Goal: Task Accomplishment & Management: Complete application form

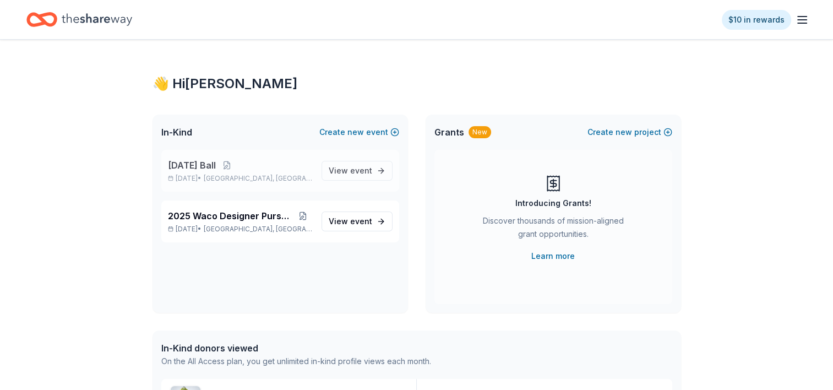
click at [204, 173] on div "2026 Mardi Gras Ball Feb 21, 2026 • Waco, TX" at bounding box center [240, 170] width 145 height 24
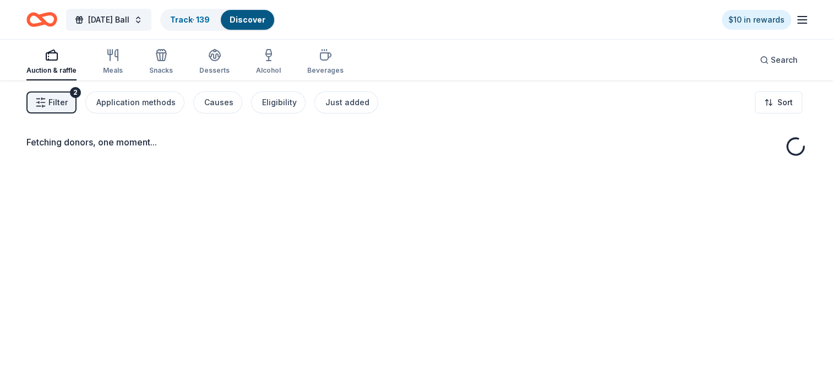
click at [53, 100] on span "Filter" at bounding box center [57, 102] width 19 height 13
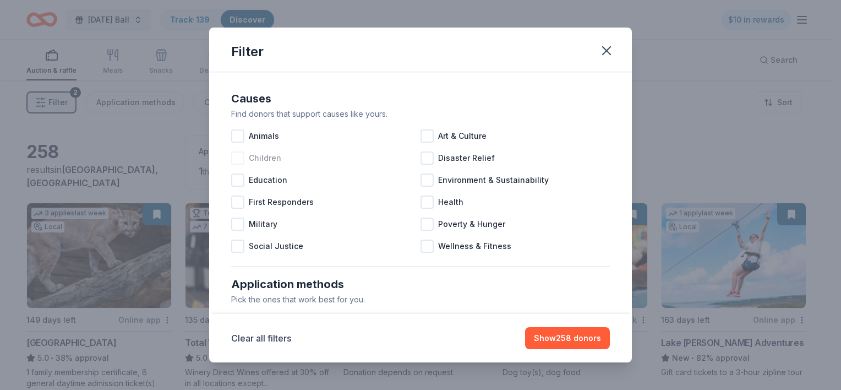
click at [238, 158] on div at bounding box center [237, 157] width 13 height 13
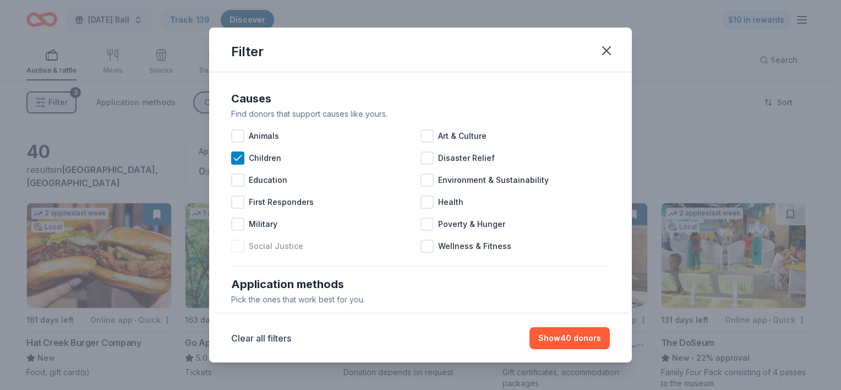
click at [236, 246] on div at bounding box center [237, 245] width 13 height 13
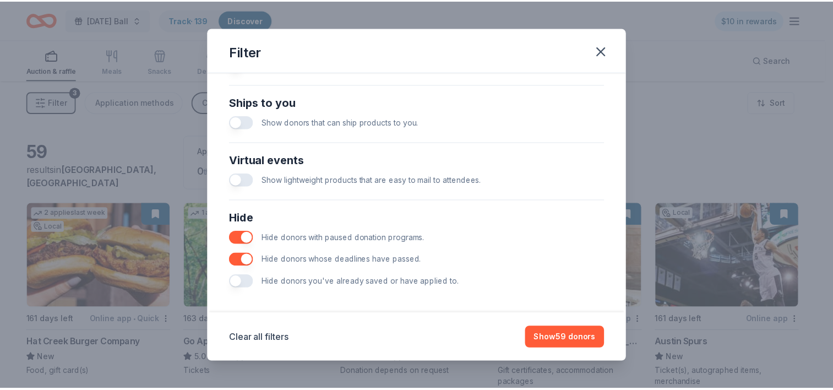
scroll to position [482, 0]
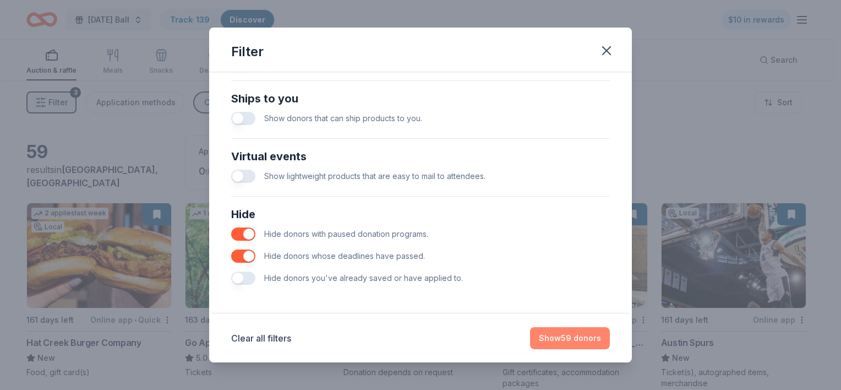
click at [583, 341] on button "Show 59 donors" at bounding box center [570, 338] width 80 height 22
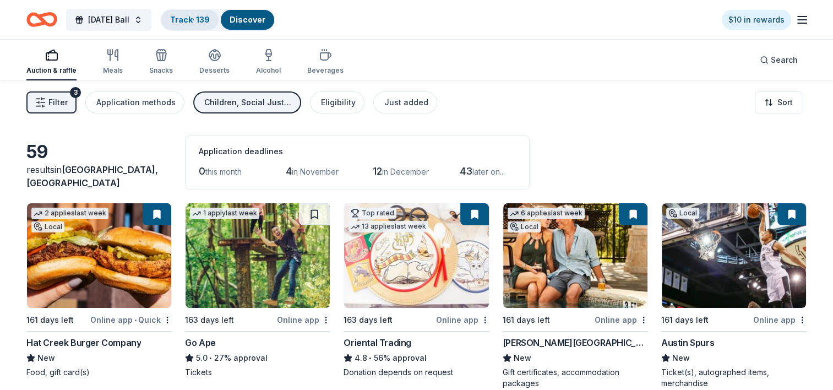
click at [210, 18] on link "Track · 139" at bounding box center [190, 19] width 40 height 9
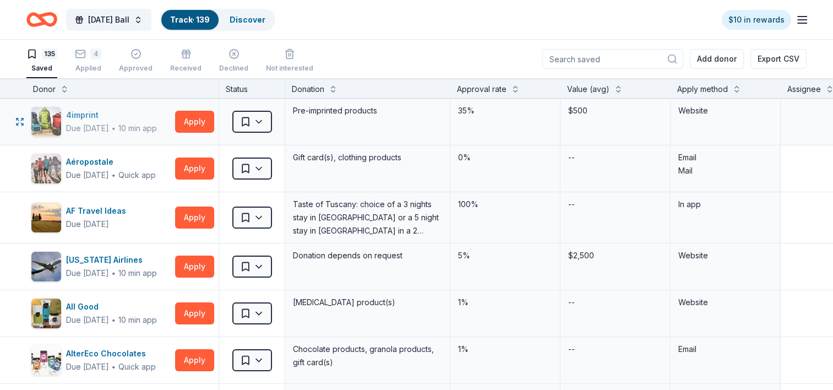
click at [97, 126] on div "Due [DATE]" at bounding box center [87, 128] width 43 height 13
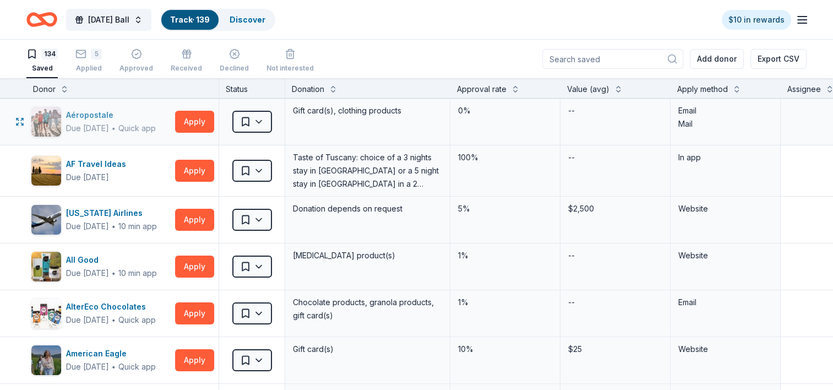
click at [92, 113] on div "Aéropostale" at bounding box center [111, 114] width 90 height 13
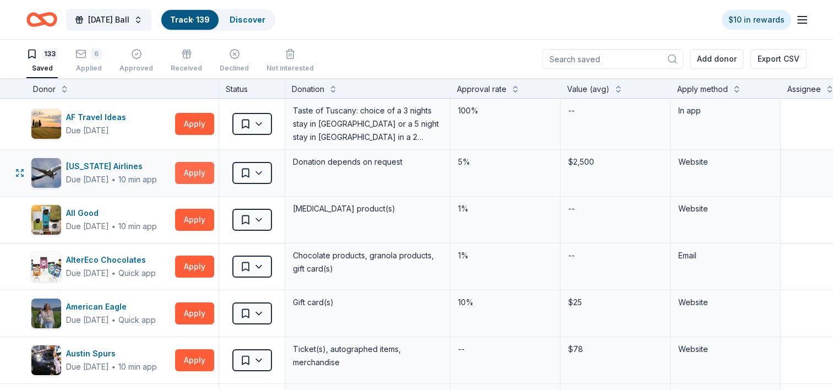
click at [181, 169] on button "Apply" at bounding box center [194, 173] width 39 height 22
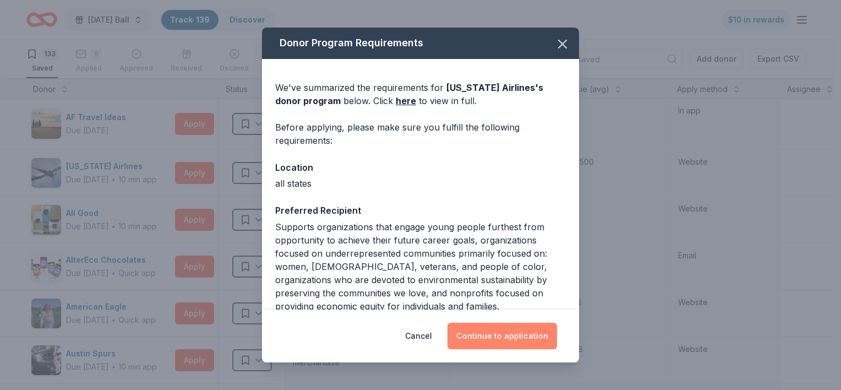
click at [500, 341] on button "Continue to application" at bounding box center [502, 335] width 110 height 26
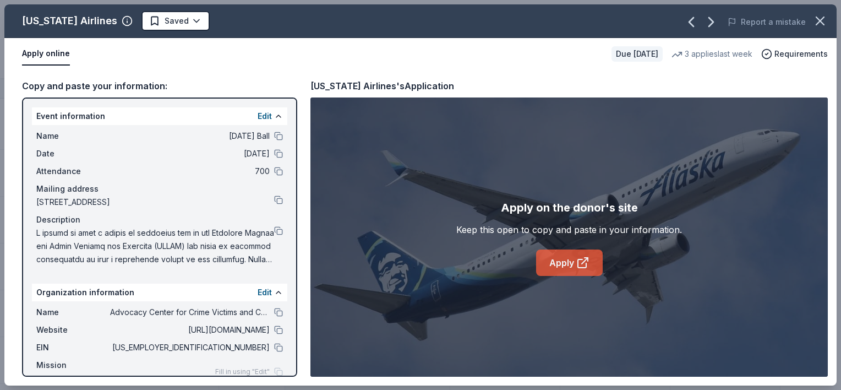
click at [564, 265] on link "Apply" at bounding box center [569, 262] width 67 height 26
click at [163, 23] on html "2026 Mardi Gras Ball Track · 139 Discover $10 in rewards 133 Saved 6 Applied Ap…" at bounding box center [420, 195] width 841 height 390
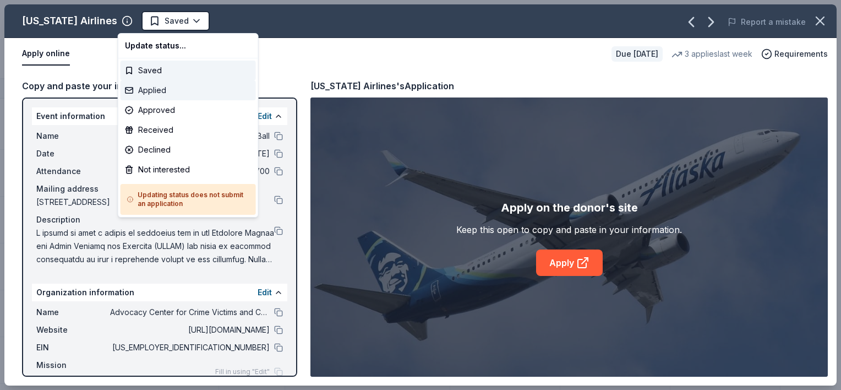
click at [150, 94] on div "Applied" at bounding box center [188, 90] width 135 height 20
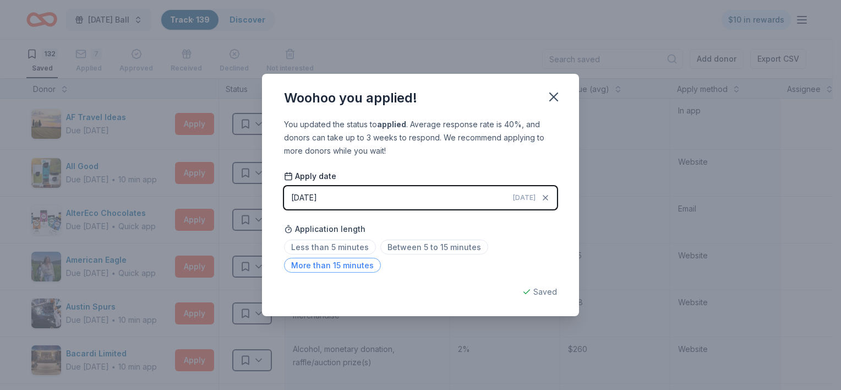
click at [333, 266] on span "More than 15 minutes" at bounding box center [332, 265] width 97 height 15
click at [554, 95] on icon "button" at bounding box center [553, 96] width 15 height 15
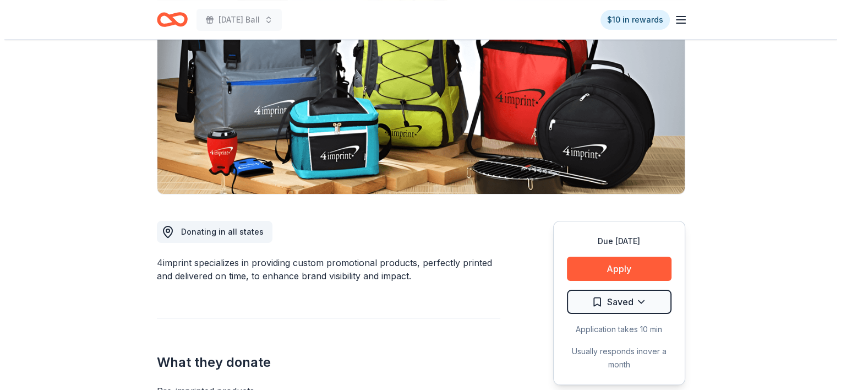
scroll to position [165, 0]
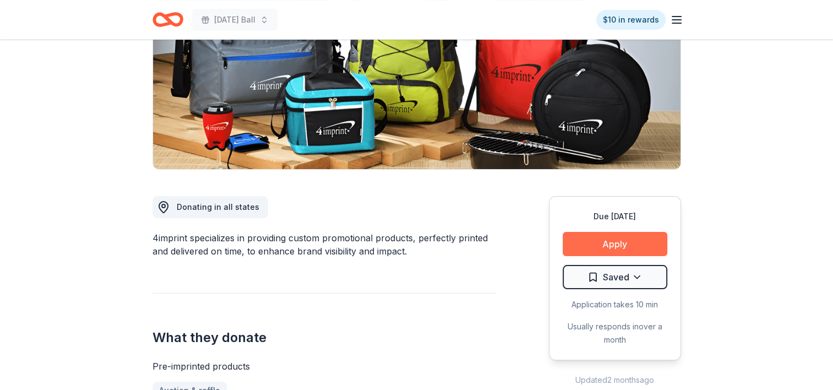
click at [625, 247] on button "Apply" at bounding box center [614, 244] width 105 height 24
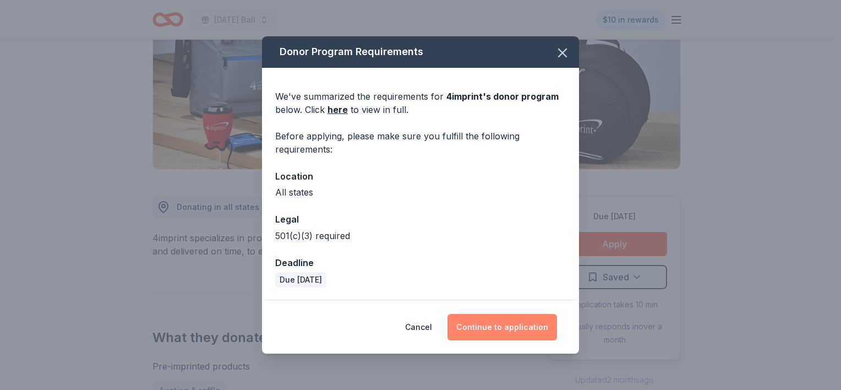
click at [502, 328] on button "Continue to application" at bounding box center [502, 327] width 110 height 26
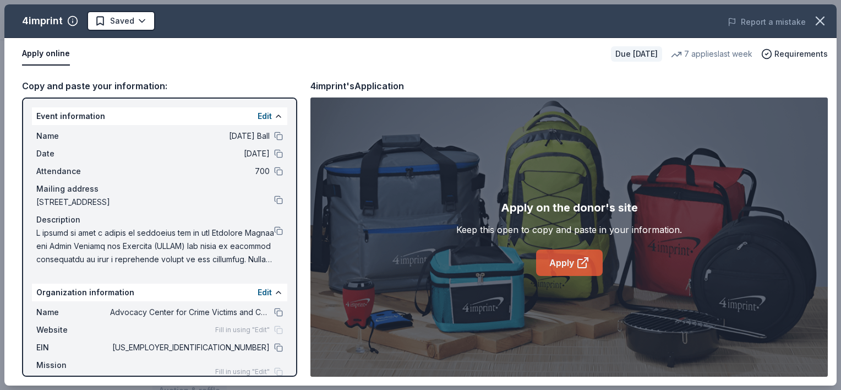
click at [557, 265] on link "Apply" at bounding box center [569, 262] width 67 height 26
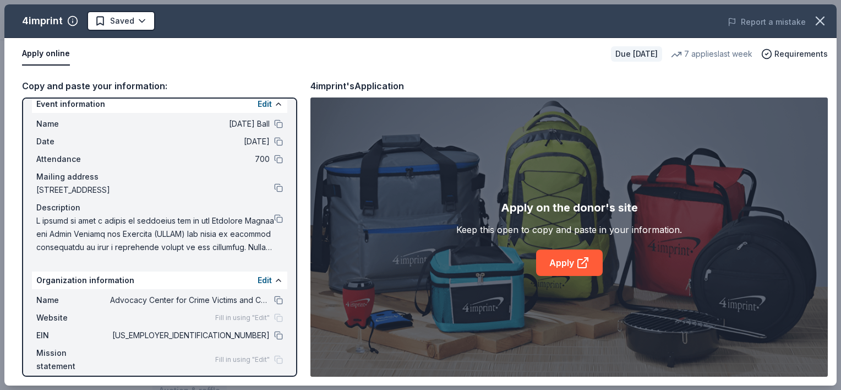
scroll to position [22, 0]
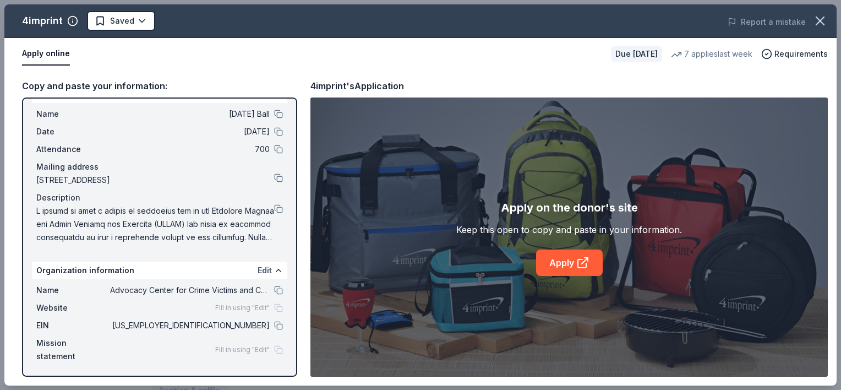
click at [258, 270] on button "Edit" at bounding box center [265, 270] width 14 height 13
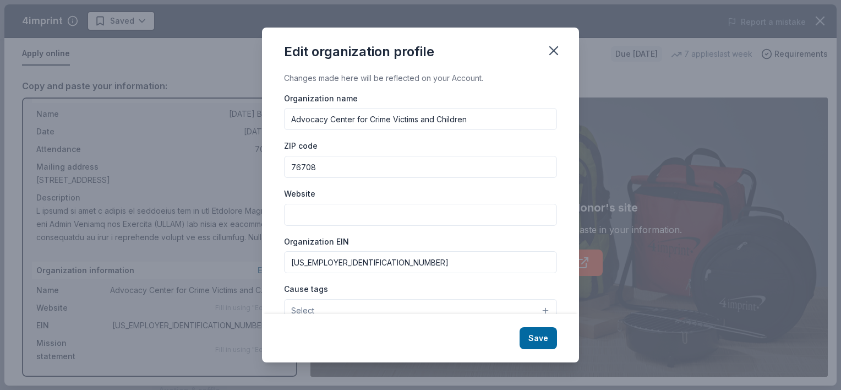
click at [335, 218] on input "Website" at bounding box center [420, 215] width 273 height 22
click at [313, 211] on input "Website" at bounding box center [420, 215] width 273 height 22
paste input "[URL][DOMAIN_NAME]"
type input "[URL][DOMAIN_NAME]"
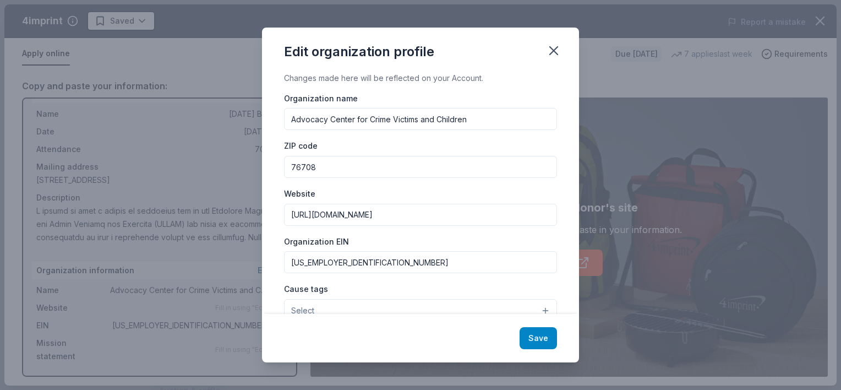
click at [538, 342] on button "Save" at bounding box center [537, 338] width 37 height 22
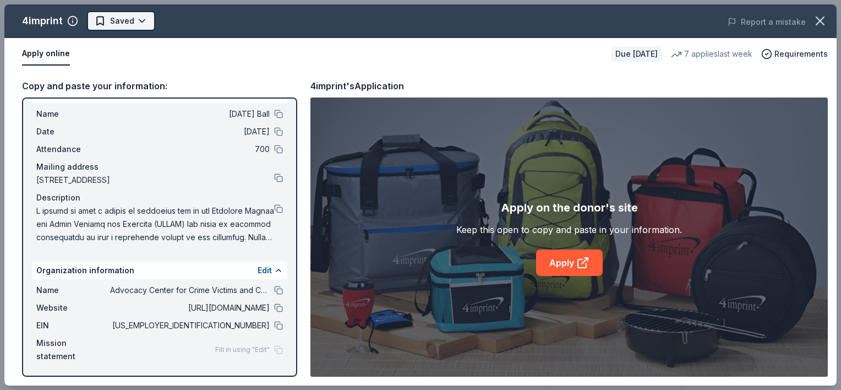
click at [127, 22] on html "[DATE] Ball $10 in rewards Due [DATE] Share 4imprint New • 1 reviews 7 applies …" at bounding box center [420, 195] width 841 height 390
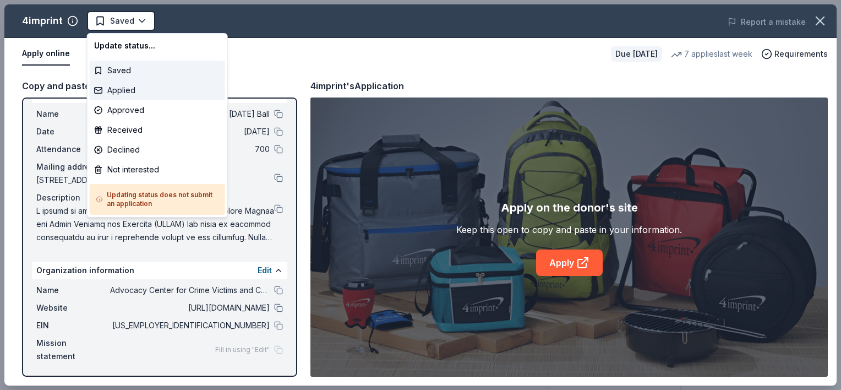
click at [116, 90] on div "Applied" at bounding box center [157, 90] width 135 height 20
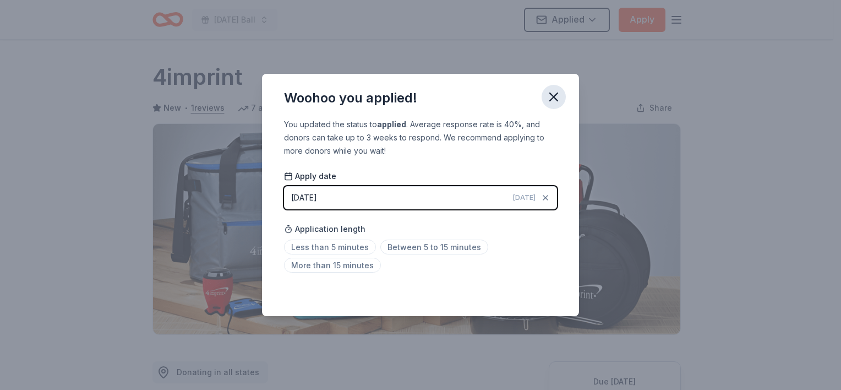
click at [552, 100] on icon "button" at bounding box center [553, 96] width 15 height 15
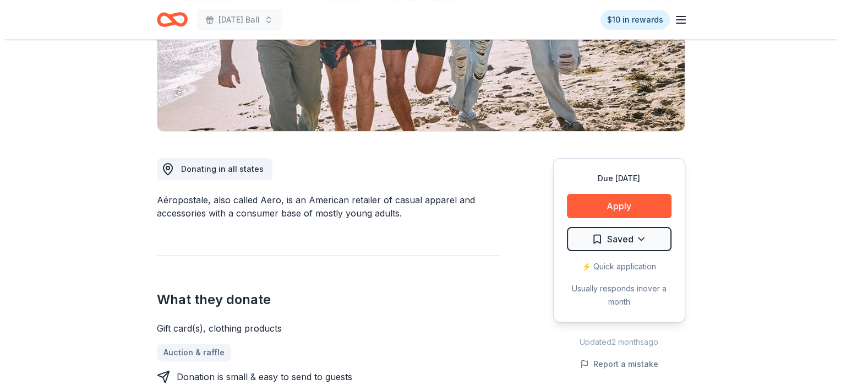
scroll to position [220, 0]
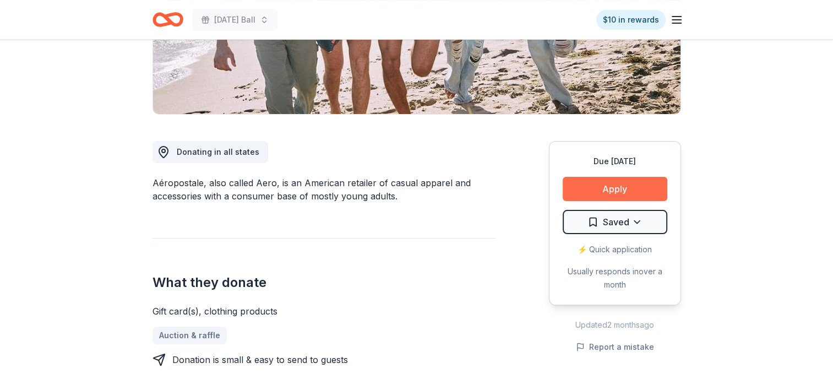
click at [622, 189] on button "Apply" at bounding box center [614, 189] width 105 height 24
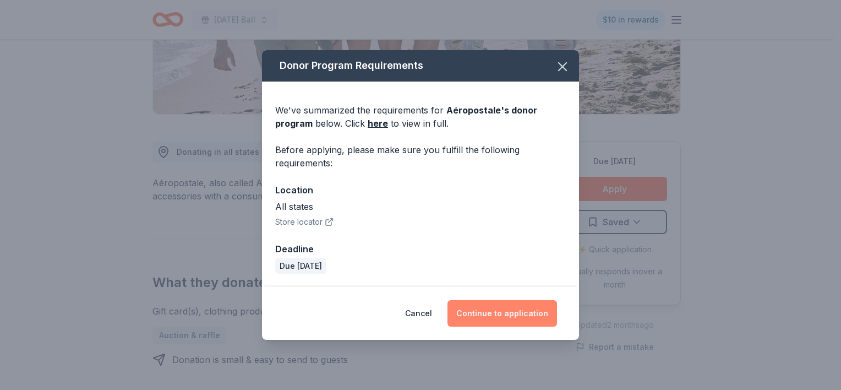
click at [511, 310] on button "Continue to application" at bounding box center [502, 313] width 110 height 26
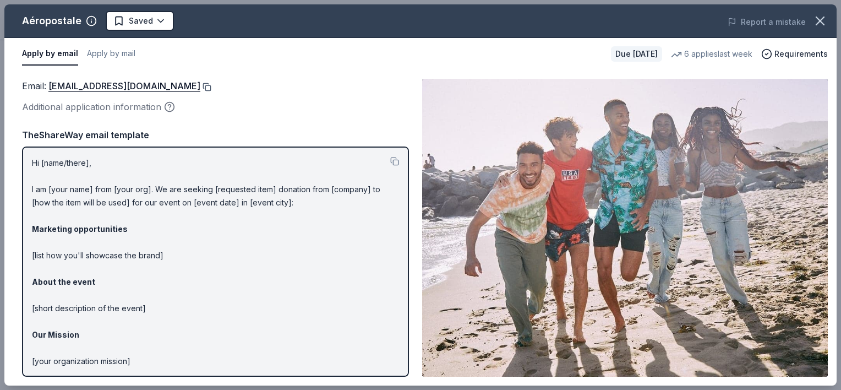
click at [211, 88] on button at bounding box center [205, 87] width 11 height 9
click at [211, 87] on button at bounding box center [205, 87] width 11 height 9
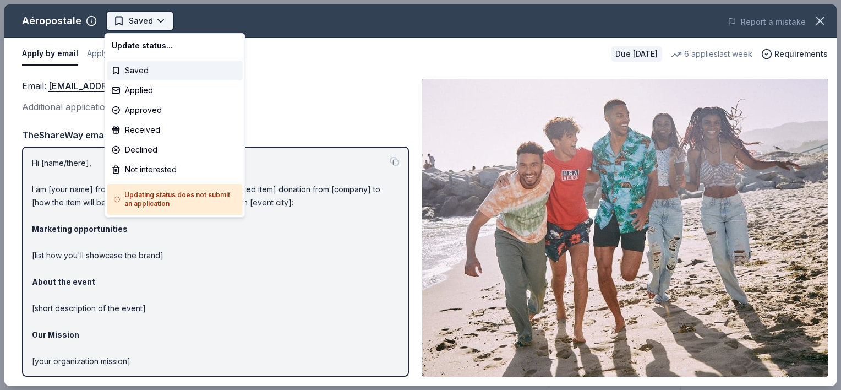
click at [145, 23] on html "2026 Mardi Gras Ball Saved Apply Due in 170 days Share Aéropostale New 6 applie…" at bounding box center [420, 195] width 841 height 390
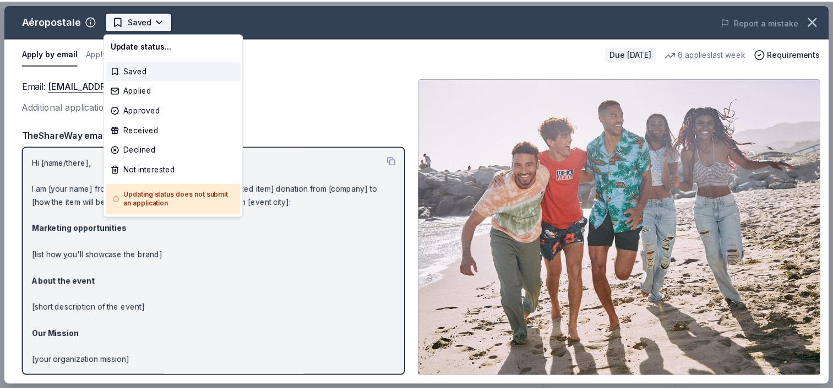
scroll to position [0, 0]
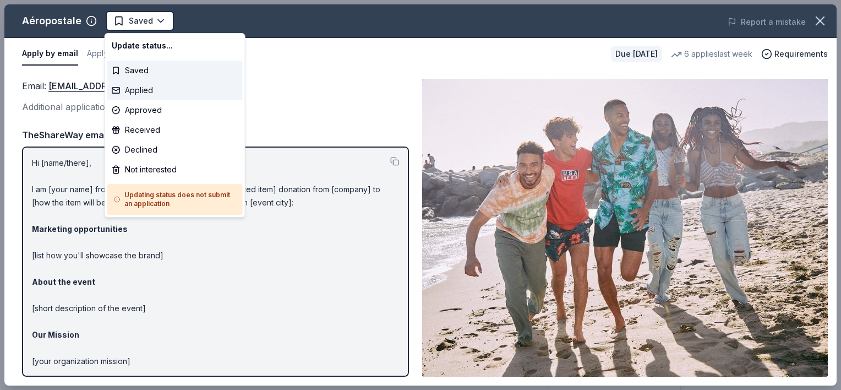
click at [138, 89] on div "Applied" at bounding box center [174, 90] width 135 height 20
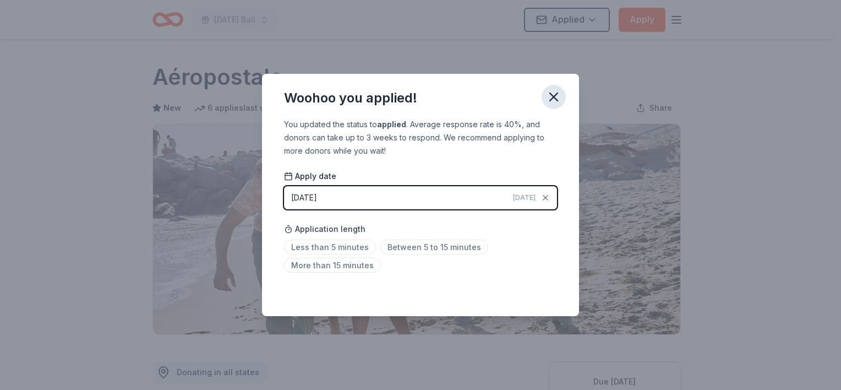
click at [550, 97] on icon "button" at bounding box center [553, 96] width 15 height 15
